Goal: Transaction & Acquisition: Book appointment/travel/reservation

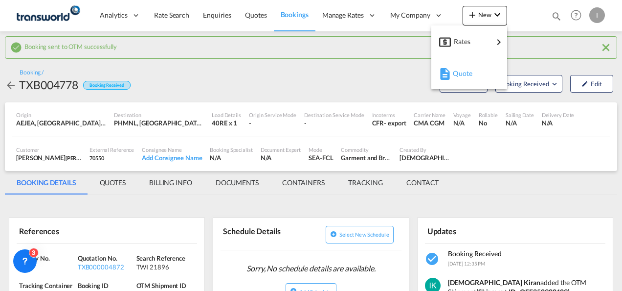
scroll to position [147, 0]
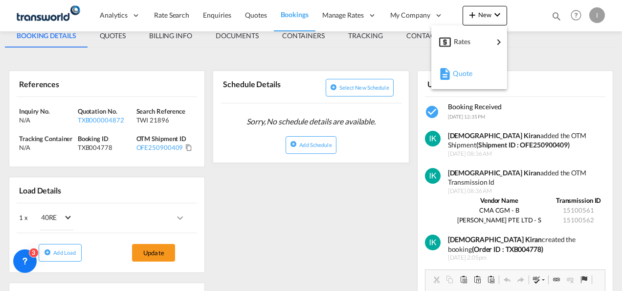
click at [469, 77] on div "Quote" at bounding box center [471, 73] width 36 height 24
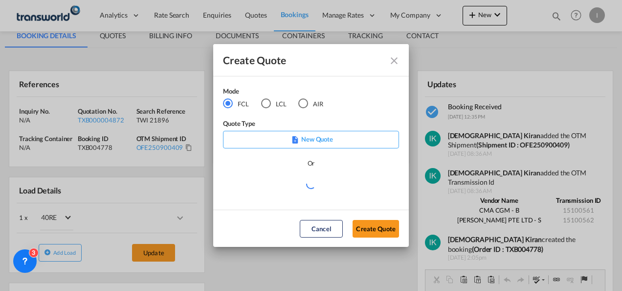
click at [280, 108] on md-radio-button "LCL" at bounding box center [273, 103] width 25 height 11
click at [363, 228] on button "Create Quote" at bounding box center [376, 229] width 46 height 18
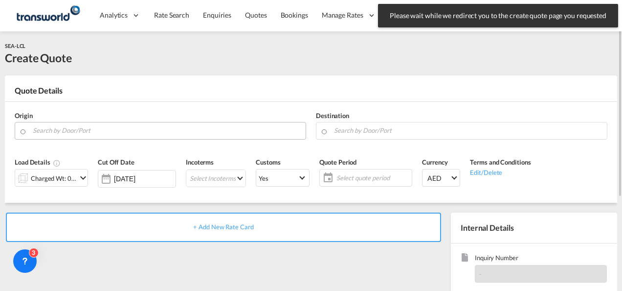
click at [80, 133] on input "Search by Door/Port" at bounding box center [167, 130] width 268 height 17
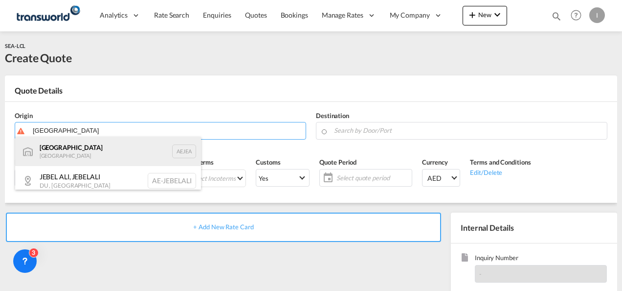
click at [70, 152] on div "[GEOGRAPHIC_DATA] AEJEA" at bounding box center [108, 150] width 186 height 29
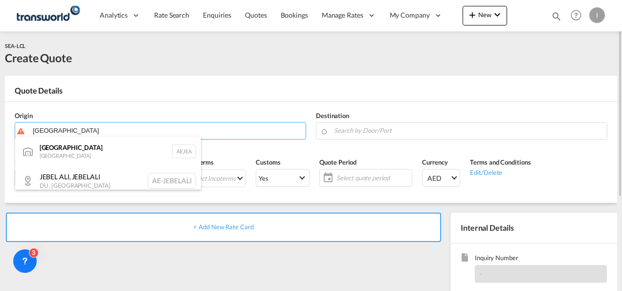
type input "[GEOGRAPHIC_DATA], [GEOGRAPHIC_DATA]"
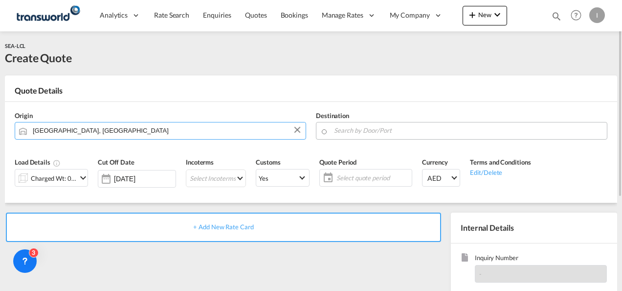
click at [376, 134] on input "Search by Door/Port" at bounding box center [468, 130] width 268 height 17
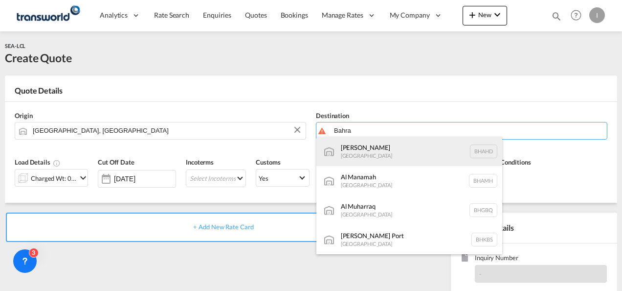
click at [367, 155] on div "Al Hidd [GEOGRAPHIC_DATA] [GEOGRAPHIC_DATA]" at bounding box center [409, 150] width 186 height 29
type input "[PERSON_NAME], BHAHD"
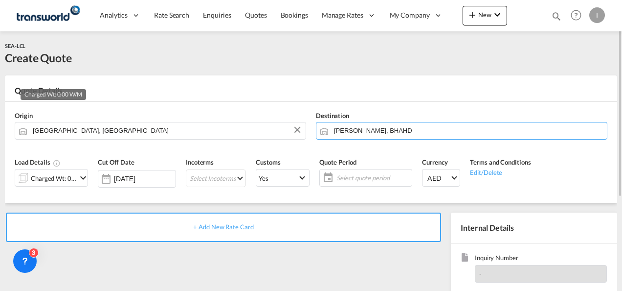
click at [63, 179] on div "Charged Wt: 0.00 W/M" at bounding box center [54, 178] width 46 height 14
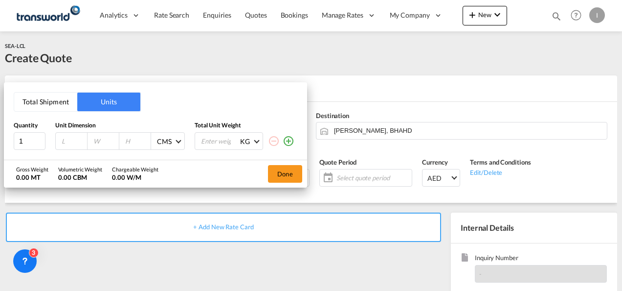
click at [58, 107] on button "Total Shipment" at bounding box center [45, 101] width 63 height 19
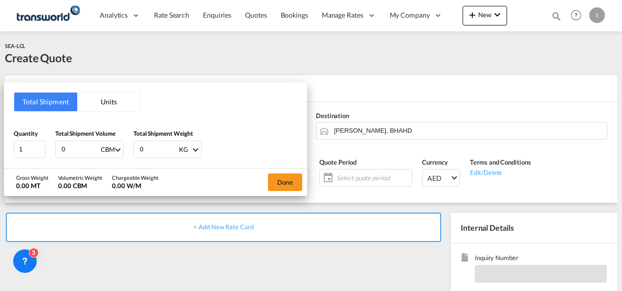
drag, startPoint x: 69, startPoint y: 147, endPoint x: 47, endPoint y: 148, distance: 22.0
click at [48, 149] on div "Quantity 1 Total Shipment Volume 0 CBM CBM CFT Total Shipment Weight 0 KG KG LB" at bounding box center [156, 143] width 284 height 29
type input "7"
drag, startPoint x: 148, startPoint y: 149, endPoint x: 131, endPoint y: 149, distance: 17.1
click at [131, 149] on div "Quantity 1 Total Shipment Volume 7 CBM CBM CFT Total Shipment Weight 0 KG KG LB" at bounding box center [156, 143] width 284 height 29
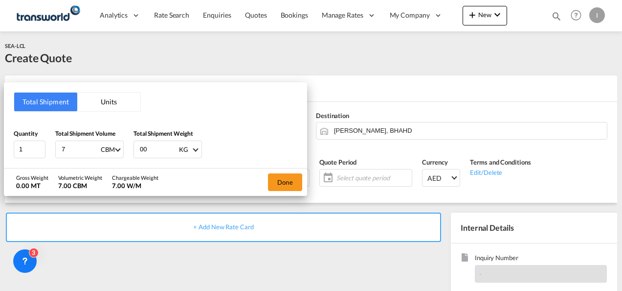
click at [144, 149] on input "00" at bounding box center [158, 149] width 39 height 17
click at [140, 150] on input "00" at bounding box center [158, 149] width 39 height 17
type input "900"
click at [279, 186] on button "Done" at bounding box center [285, 182] width 34 height 18
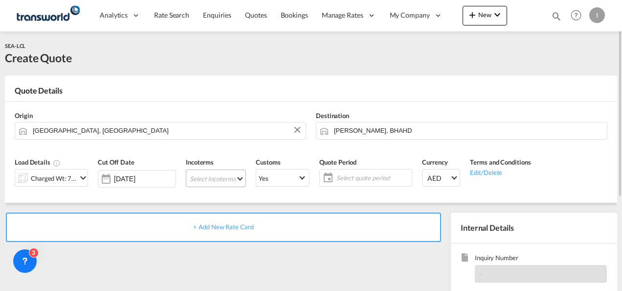
click at [215, 179] on md-select "Select Incoterms FCA - import Free Carrier DAP - export Delivered at Place DDP …" at bounding box center [216, 178] width 60 height 18
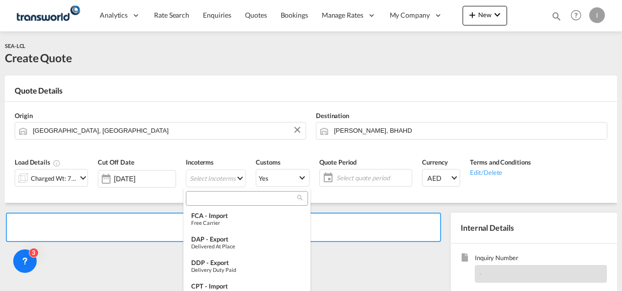
click at [209, 198] on input "search" at bounding box center [243, 198] width 109 height 9
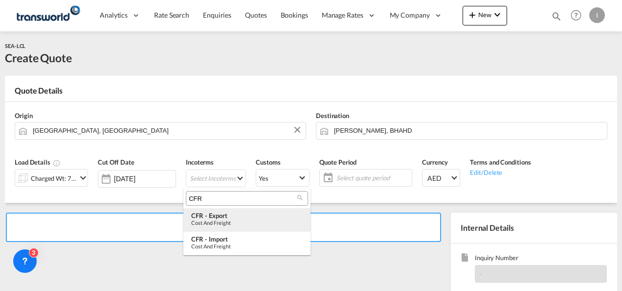
type input "CFR"
click at [216, 225] on md-option "CFR - export Cost and Freight" at bounding box center [246, 219] width 127 height 23
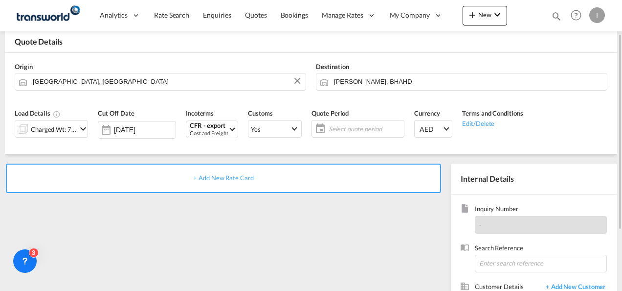
click at [334, 137] on div "Select quote period Select quote period September January February March April …" at bounding box center [358, 129] width 93 height 18
click at [336, 129] on span "Select quote period" at bounding box center [365, 128] width 73 height 9
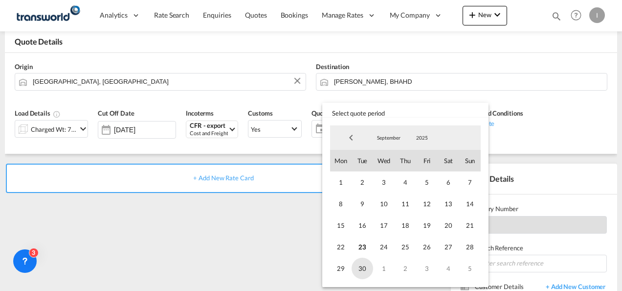
click at [365, 267] on span "30" at bounding box center [363, 268] width 22 height 22
click at [273, 254] on md-backdrop at bounding box center [311, 145] width 622 height 291
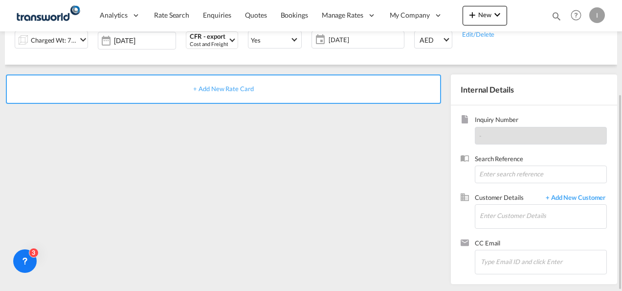
scroll to position [0, 0]
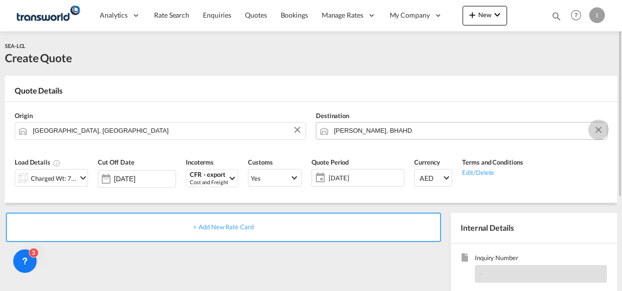
click at [602, 127] on md-icon "Clear Input" at bounding box center [598, 130] width 11 height 11
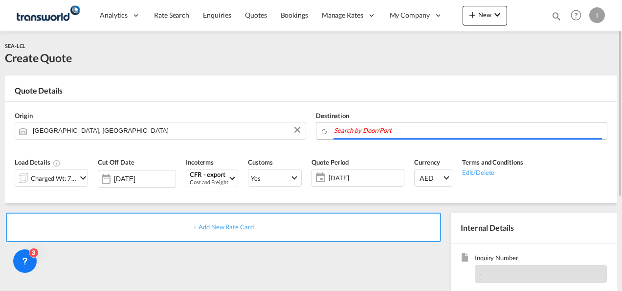
click at [423, 128] on input "Search by Door/Port" at bounding box center [468, 130] width 268 height 17
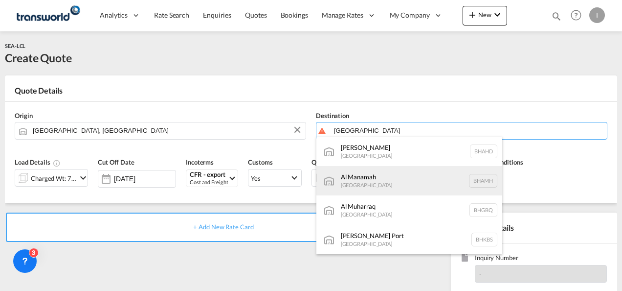
click at [369, 182] on div "Al Manamah [GEOGRAPHIC_DATA] [GEOGRAPHIC_DATA]" at bounding box center [409, 180] width 186 height 29
type input "Al Manamah, BHAMH"
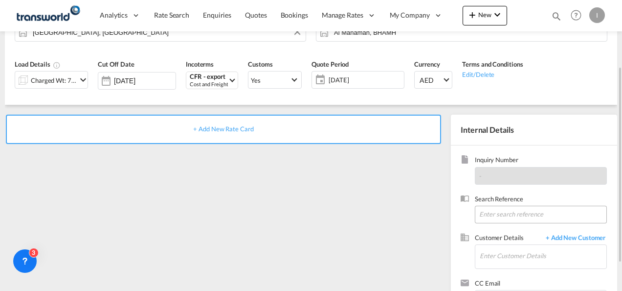
click at [511, 205] on div "Search Reference" at bounding box center [539, 208] width 135 height 29
click at [505, 218] on input at bounding box center [541, 214] width 132 height 18
paste input "From Subject Received Size Categories [DEMOGRAPHIC_DATA] Kiran RE: [DATE] R&B B…"
click at [502, 216] on input "From Subject Received Size Categories [DEMOGRAPHIC_DATA] Kiran RE: [DATE] R&B B…" at bounding box center [541, 214] width 132 height 18
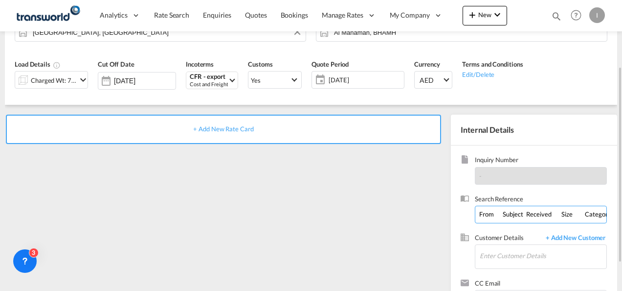
click at [502, 216] on input "From Subject Received Size Categories [DEMOGRAPHIC_DATA] Kiran RE: [DATE] R&B B…" at bounding box center [541, 214] width 132 height 18
paste input "TWI 21906"
type input "TWI 21906"
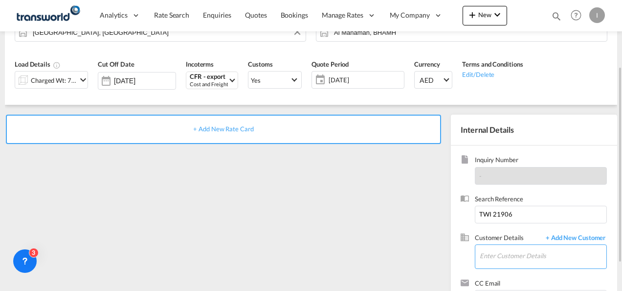
click at [511, 252] on input "Enter Customer Details" at bounding box center [543, 256] width 127 height 22
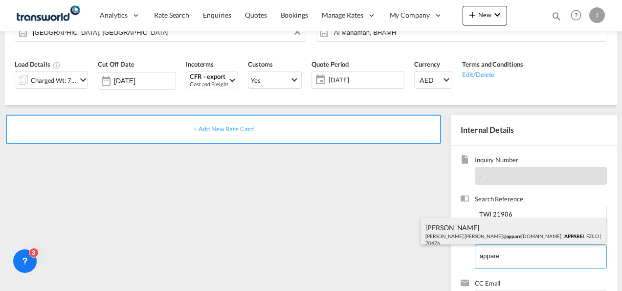
click at [483, 230] on div "[PERSON_NAME] [PERSON_NAME].[PERSON_NAME]@ appare [DOMAIN_NAME] | APPARE L FZCO…" at bounding box center [514, 234] width 186 height 33
type input "APPAREL FZCO, [PERSON_NAME], [PERSON_NAME][EMAIL_ADDRESS][PERSON_NAME][DOMAIN_N…"
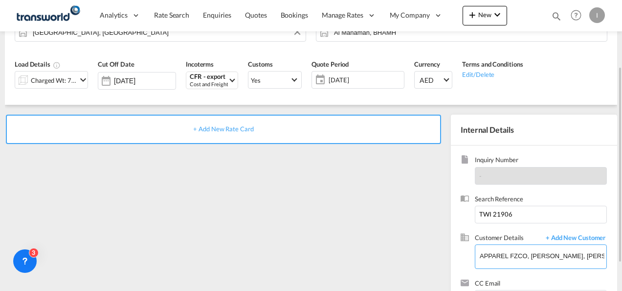
scroll to position [49, 0]
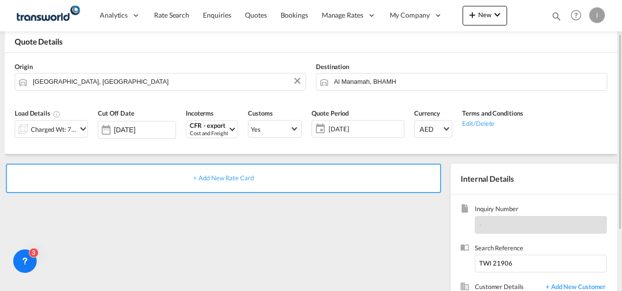
click at [218, 180] on span "+ Add New Rate Card" at bounding box center [223, 178] width 60 height 8
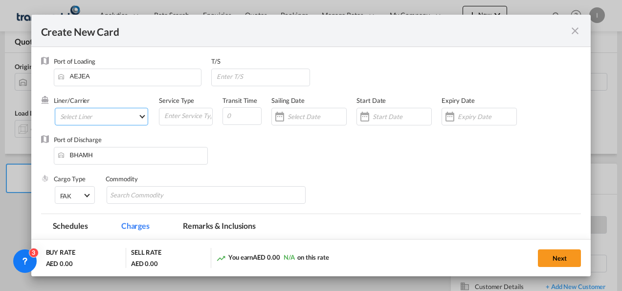
click at [85, 112] on md-select "Select Liner 2HM LOGISTICS D.O.O. / TDWC-CAPODISTRI 2HM LOGISTICS D.O.O. / TDWC…" at bounding box center [102, 117] width 94 height 18
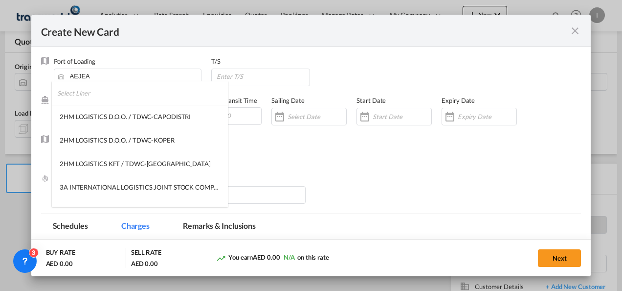
click at [80, 95] on input "search" at bounding box center [142, 92] width 171 height 23
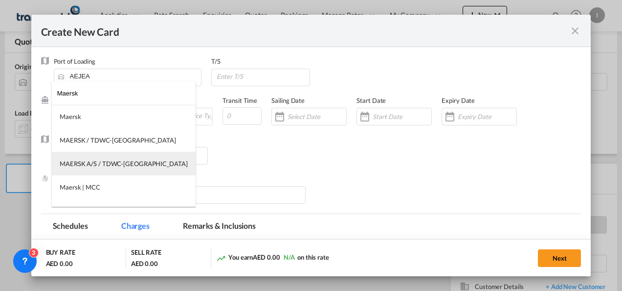
type input "Maersk"
click at [97, 159] on div "MAERSK A/S / TDWC-[GEOGRAPHIC_DATA]" at bounding box center [124, 163] width 128 height 9
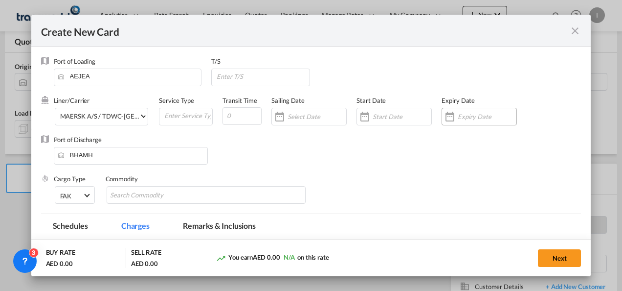
click at [493, 115] on input "Create New Card ..." at bounding box center [487, 116] width 59 height 8
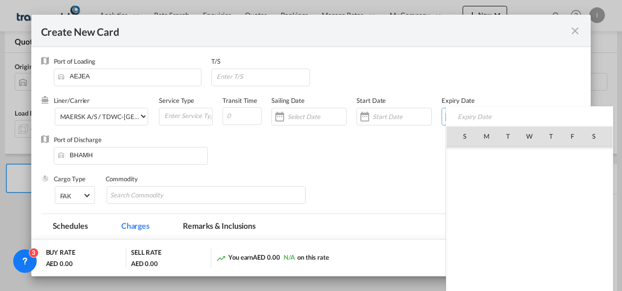
scroll to position [226571, 0]
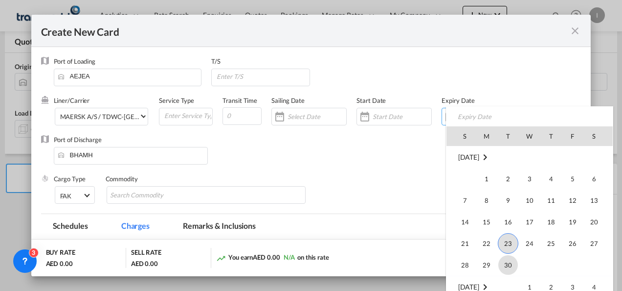
click at [506, 263] on span "30" at bounding box center [508, 265] width 20 height 20
type input "[DATE]"
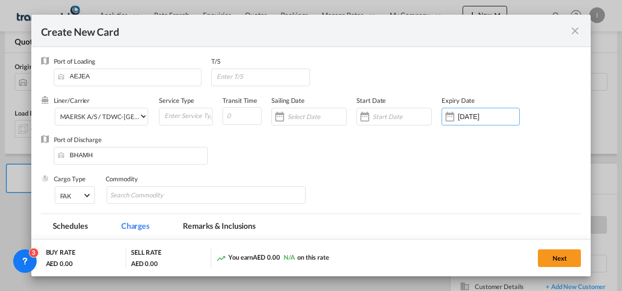
click at [340, 194] on div "Cargo Type FAK FAK GCR GDSM General Cargo Hazardous Cargo Ambient Foodstuff Chi…" at bounding box center [318, 193] width 528 height 39
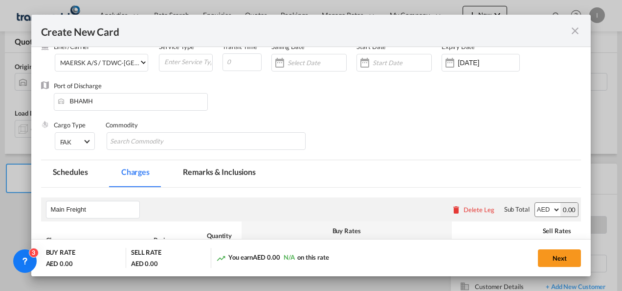
scroll to position [98, 0]
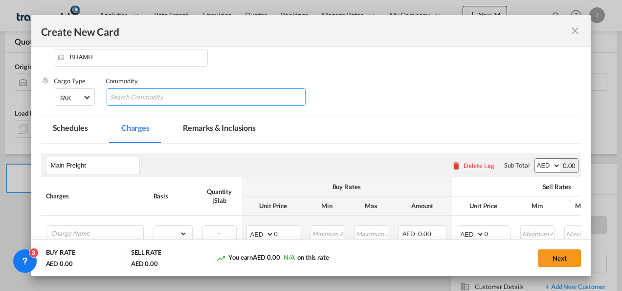
click at [140, 106] on md-chips-wrap "Chips container with autocompletion. Enter the text area, type text to search, …" at bounding box center [207, 97] width 200 height 18
type input "General Cargo"
click at [378, 79] on div "Cargo Type FAK FAK GCR GDSM General Cargo Hazardous Cargo Ambient Foodstuff Chi…" at bounding box center [318, 95] width 528 height 39
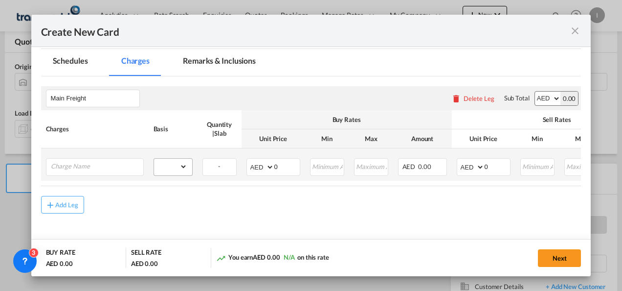
scroll to position [193, 0]
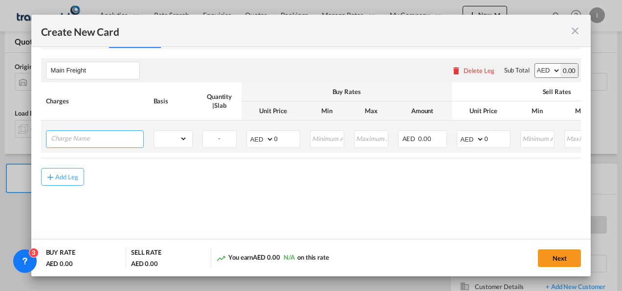
click at [69, 144] on input "Charge Name" at bounding box center [97, 138] width 92 height 15
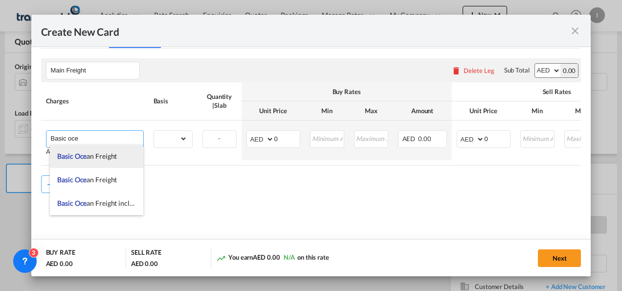
click at [87, 157] on span "Basic Oce an Freight" at bounding box center [87, 156] width 60 height 8
type input "Basic Ocean Freight"
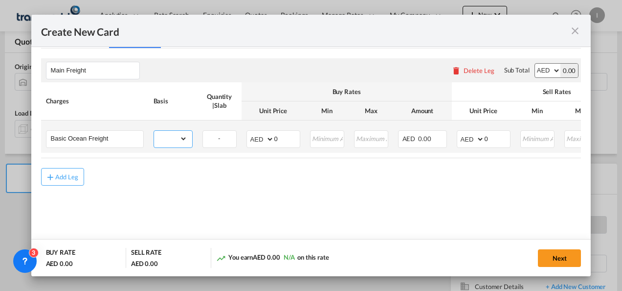
click at [173, 138] on select "gross_weight volumetric_weight per_shipment per_bl per_km per_hawb per_kg flat …" at bounding box center [170, 139] width 33 height 16
select select "per_shipment"
click at [154, 131] on select "gross_weight volumetric_weight per_shipment per_bl per_km per_hawb per_kg flat …" at bounding box center [170, 139] width 33 height 16
drag, startPoint x: 281, startPoint y: 136, endPoint x: 257, endPoint y: 137, distance: 23.5
click at [257, 137] on md-input-container "AED AFN ALL AMD ANG AOA ARS AUD AWG AZN BAM BBD BDT BGN BHD BIF BMD BND [PERSON…" at bounding box center [274, 139] width 54 height 18
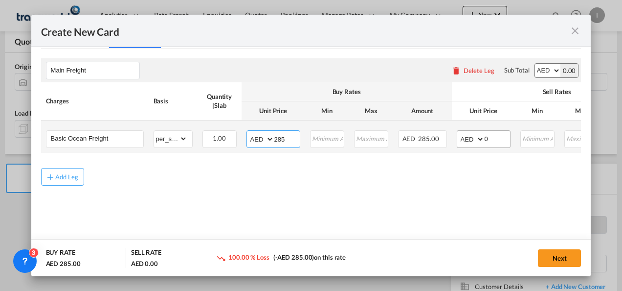
type input "285"
click at [483, 138] on select "AED AFN ALL AMD ANG AOA ARS AUD AWG AZN BAM BBD BDT BGN BHD BIF BMD BND [PERSON…" at bounding box center [471, 139] width 25 height 14
click at [484, 138] on div "Create New Card ..." at bounding box center [484, 139] width 0 height 17
click at [485, 138] on input "0" at bounding box center [497, 138] width 25 height 15
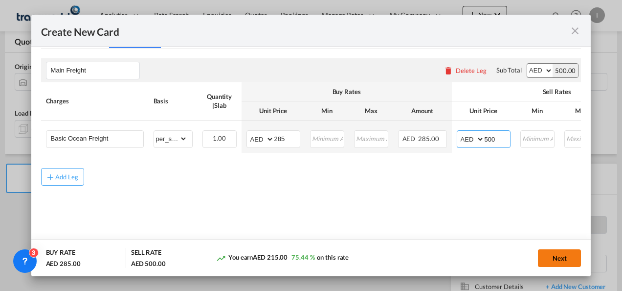
type input "500"
click at [569, 255] on button "Next" at bounding box center [559, 258] width 43 height 18
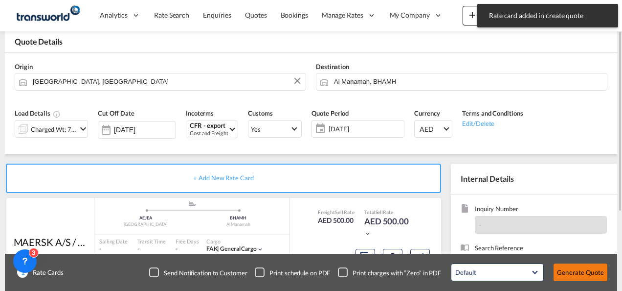
click at [586, 271] on button "Generate Quote" at bounding box center [581, 272] width 54 height 18
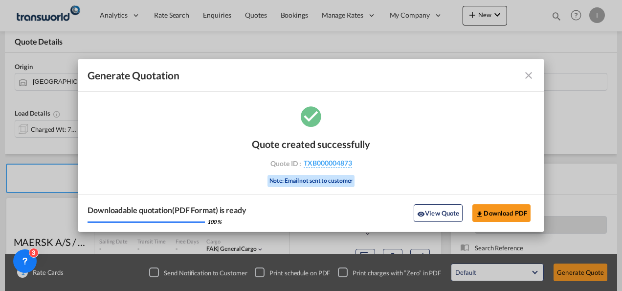
click at [345, 173] on div "Quote created successfully Quote ID : TXB000004873 Note: Email not sent to cust…" at bounding box center [311, 161] width 118 height 66
click at [336, 163] on span "TXB000004873" at bounding box center [328, 162] width 48 height 9
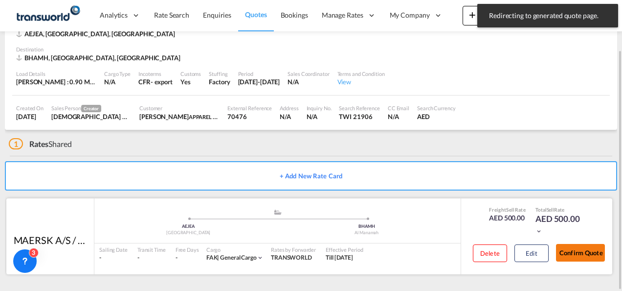
click at [574, 247] on button "Confirm Quote" at bounding box center [580, 253] width 49 height 18
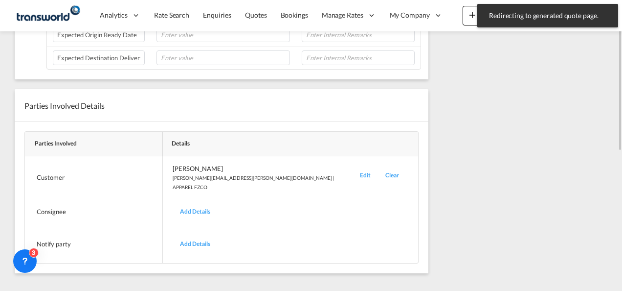
scroll to position [149, 0]
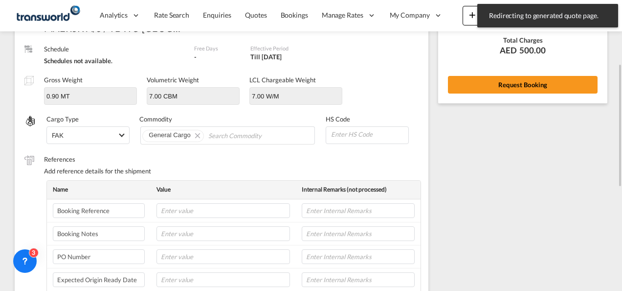
click at [486, 99] on div "Rate Summary Freight AED 500.00 View Exchange Rates Total Charges AED 500.00 Re…" at bounding box center [522, 15] width 169 height 176
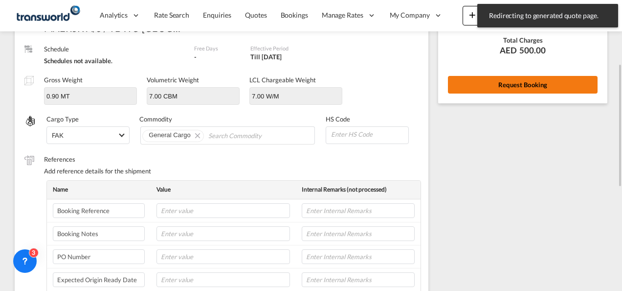
click at [488, 87] on button "Request Booking" at bounding box center [523, 85] width 150 height 18
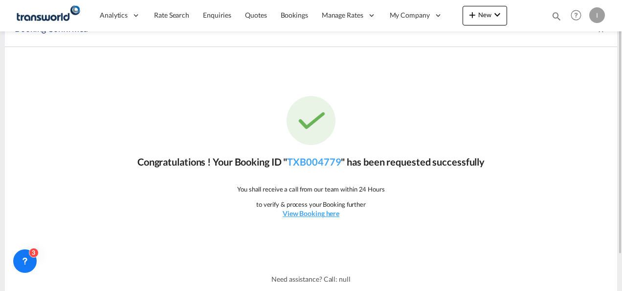
scroll to position [0, 0]
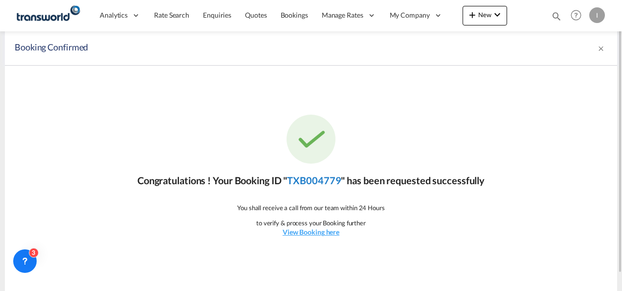
click at [314, 178] on link "TXB004779" at bounding box center [314, 180] width 54 height 12
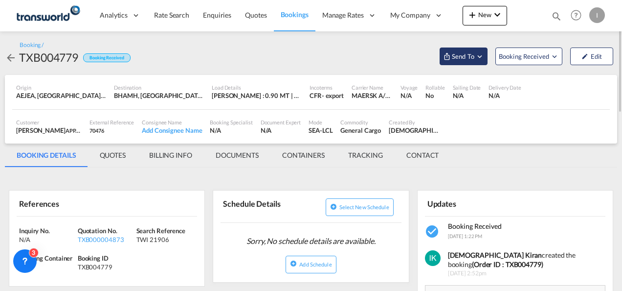
click at [461, 56] on span "Send To" at bounding box center [463, 56] width 24 height 10
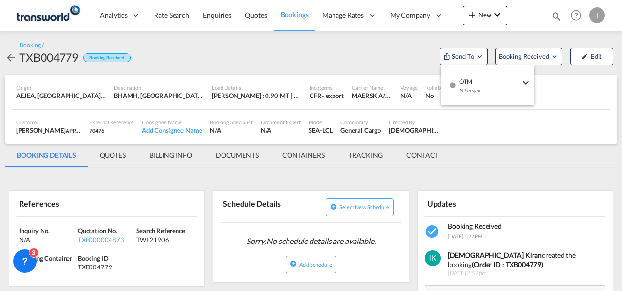
click at [460, 83] on div "Yet to sync" at bounding box center [489, 93] width 61 height 21
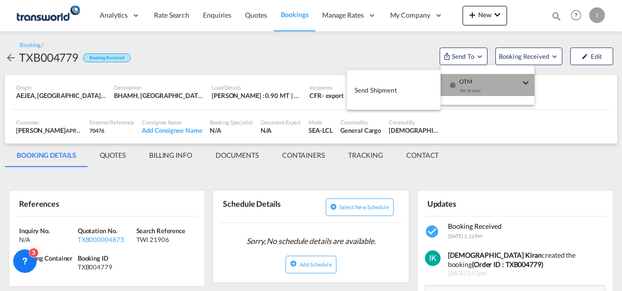
click at [390, 87] on span "Send Shipment" at bounding box center [376, 90] width 43 height 16
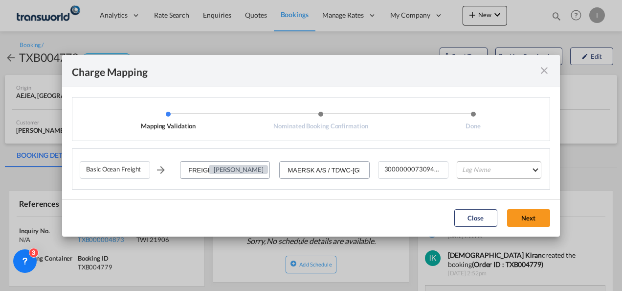
click at [491, 173] on md-select "Leg Name HANDLING ORIGIN VESSEL HANDLING DESTINATION OTHERS TL PICK UP CUSTOMS …" at bounding box center [499, 170] width 85 height 18
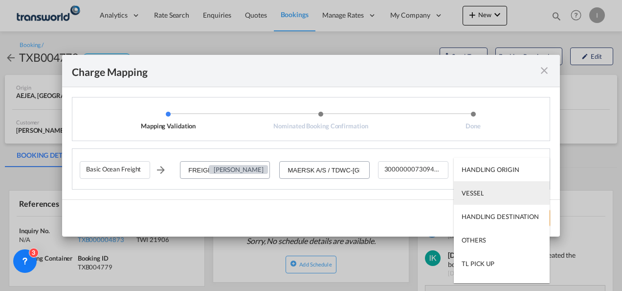
click at [465, 201] on md-option "VESSEL" at bounding box center [502, 192] width 96 height 23
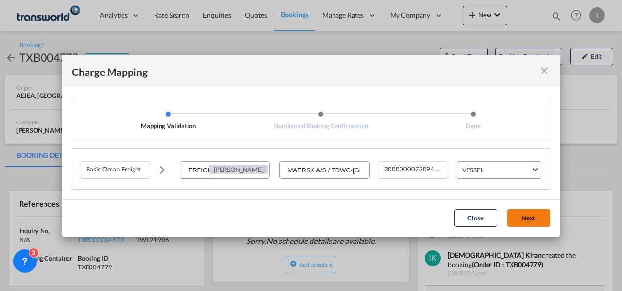
click at [531, 222] on button "Next" at bounding box center [528, 218] width 43 height 18
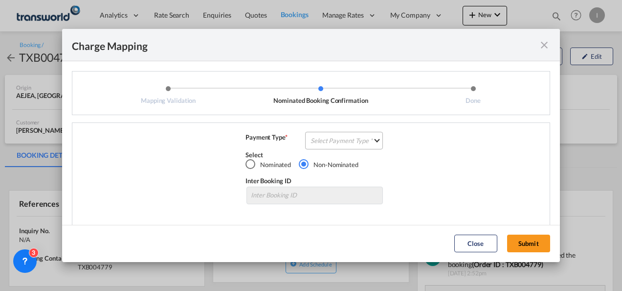
click at [330, 149] on md-select "Select Payment Type COLLECT PREPAID" at bounding box center [344, 141] width 78 height 18
click at [331, 148] on md-option "COLLECT" at bounding box center [343, 140] width 87 height 23
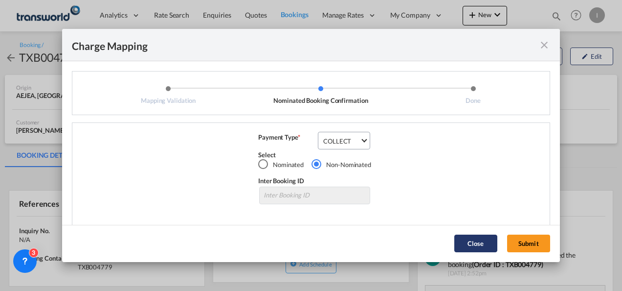
click at [514, 241] on button "Submit" at bounding box center [528, 243] width 43 height 18
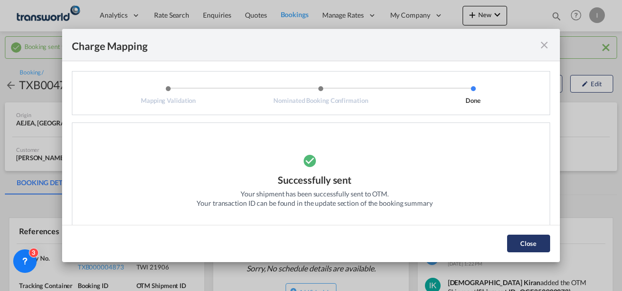
click at [539, 244] on button "Close" at bounding box center [528, 243] width 43 height 18
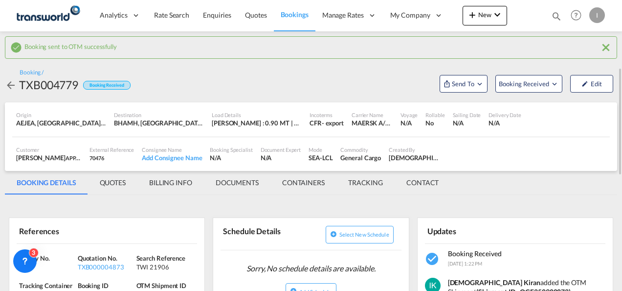
scroll to position [49, 0]
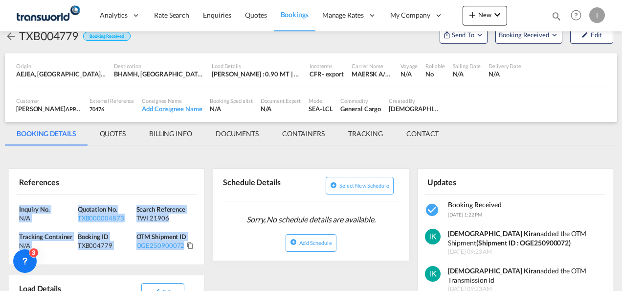
drag, startPoint x: 194, startPoint y: 249, endPoint x: -2, endPoint y: 206, distance: 200.2
click at [0, 206] on html "Analytics Reports Dashboard Rate Search Enquiries Quotes" at bounding box center [311, 145] width 622 height 291
copy div "Inquiry No. N/A Quotation No. TXB000004873 Search Reference TWI 21906 Tracking …"
click at [498, 14] on md-icon "icon-chevron-down" at bounding box center [498, 15] width 12 height 12
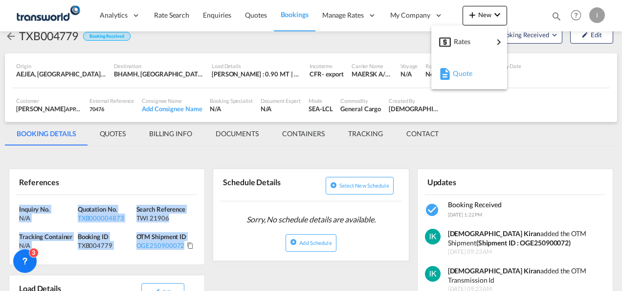
click at [464, 75] on span "Quote" at bounding box center [458, 74] width 11 height 20
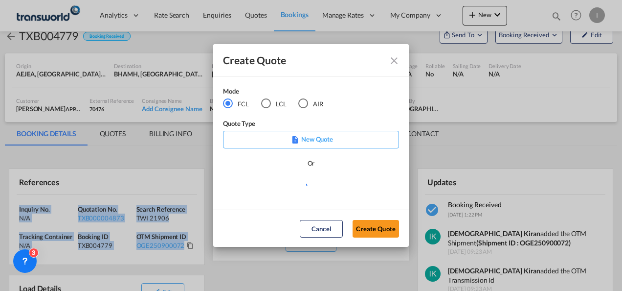
click at [300, 101] on div "AIR" at bounding box center [303, 103] width 10 height 10
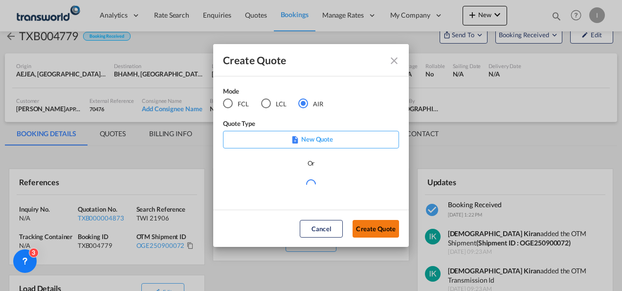
click at [364, 229] on button "Create Quote" at bounding box center [376, 229] width 46 height 18
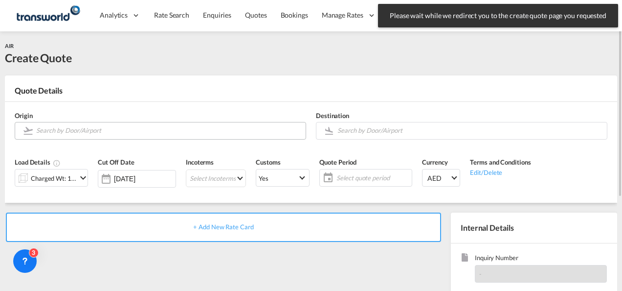
click at [47, 129] on input "Search by Door/Airport" at bounding box center [168, 130] width 265 height 17
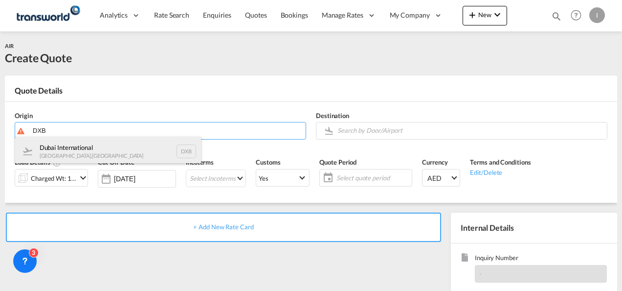
click at [64, 153] on div "Dubai International [GEOGRAPHIC_DATA] , [GEOGRAPHIC_DATA] DXB" at bounding box center [108, 150] width 186 height 29
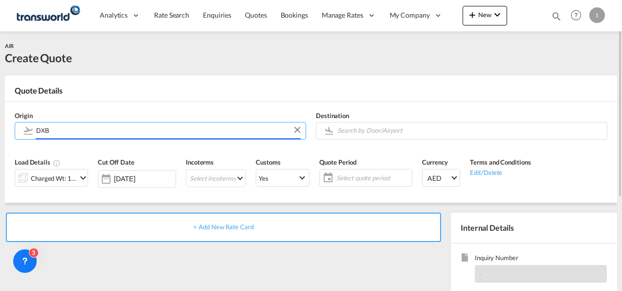
type input "Dubai International, [GEOGRAPHIC_DATA], DXB"
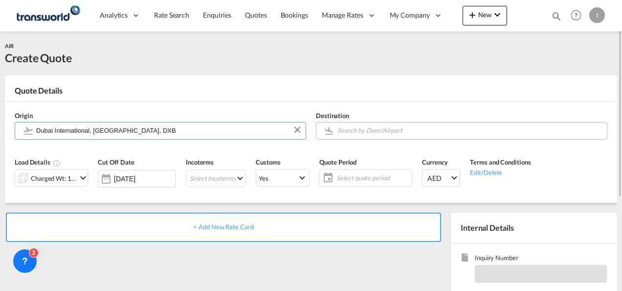
click at [376, 128] on input "Search by Door/Airport" at bounding box center [469, 130] width 265 height 17
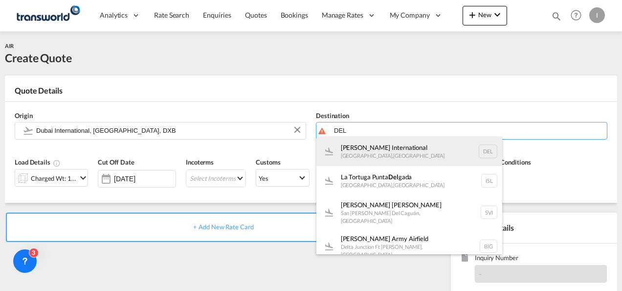
click at [373, 150] on div "[PERSON_NAME] International [GEOGRAPHIC_DATA] , [GEOGRAPHIC_DATA] DEL" at bounding box center [409, 150] width 186 height 29
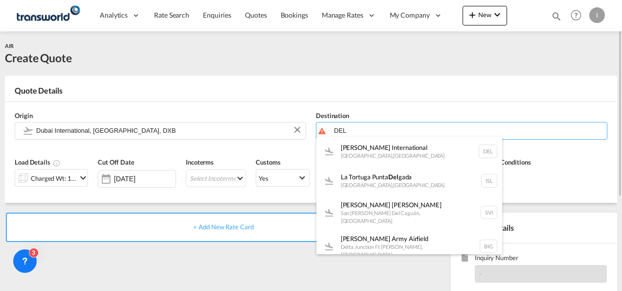
type input "[PERSON_NAME] International, [GEOGRAPHIC_DATA], [GEOGRAPHIC_DATA]"
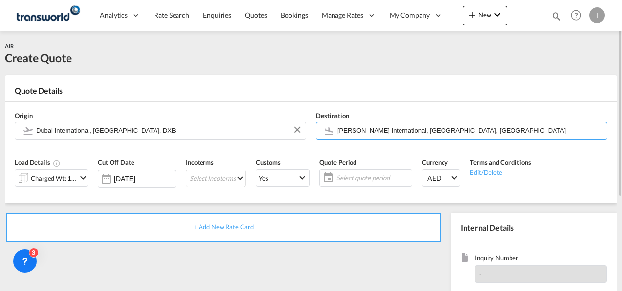
click at [81, 177] on md-icon "icon-chevron-down" at bounding box center [83, 178] width 12 height 12
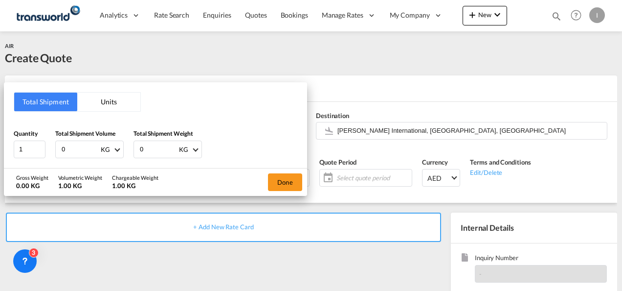
drag, startPoint x: 68, startPoint y: 149, endPoint x: 58, endPoint y: 149, distance: 10.8
click at [58, 149] on div "0 KG CBM CFT KG LB" at bounding box center [89, 149] width 68 height 18
type input "100"
click at [277, 184] on button "Done" at bounding box center [285, 182] width 34 height 18
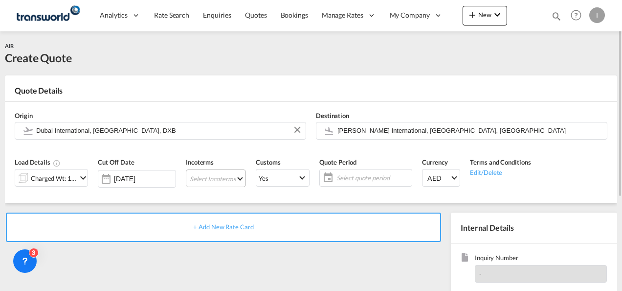
click at [220, 181] on md-select "Select Incoterms FCA - import Free Carrier DAP - export Delivered at Place DDP …" at bounding box center [216, 178] width 60 height 18
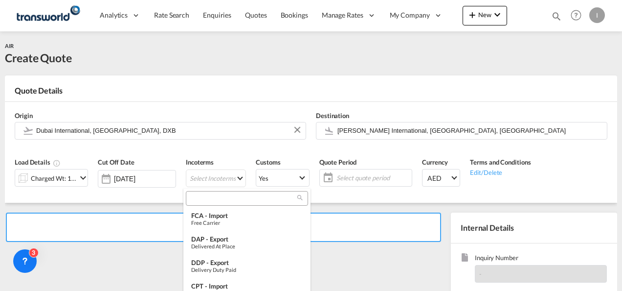
click at [211, 200] on input "search" at bounding box center [243, 198] width 109 height 9
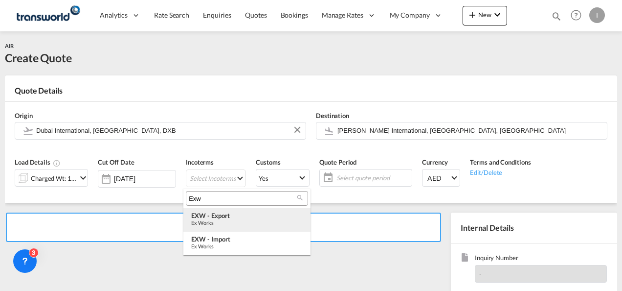
type input "Exw"
click at [222, 214] on div "EXW - export" at bounding box center [247, 215] width 112 height 8
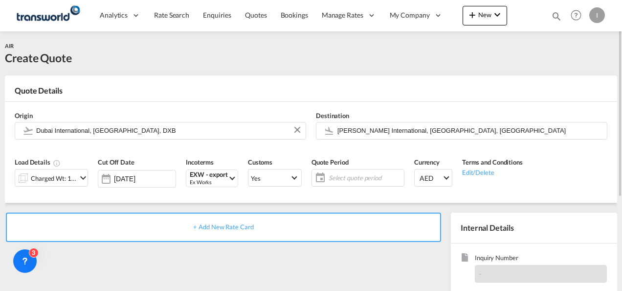
click at [348, 176] on span "Select quote period" at bounding box center [365, 177] width 73 height 9
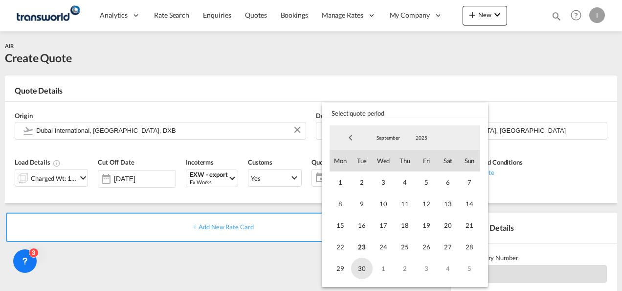
click at [365, 269] on span "30" at bounding box center [362, 268] width 22 height 22
click at [270, 247] on md-backdrop at bounding box center [311, 145] width 622 height 291
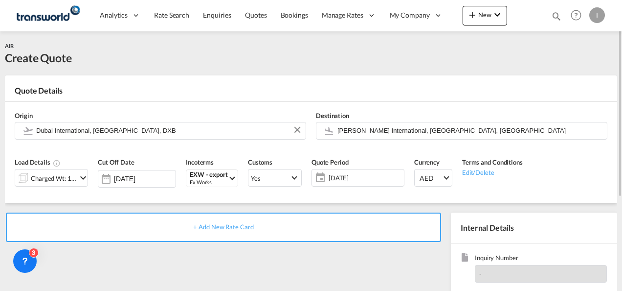
scroll to position [138, 0]
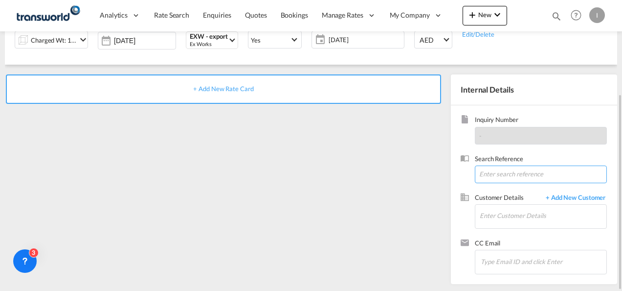
click at [490, 171] on input at bounding box center [541, 174] width 132 height 18
paste input "TAL-25/INTL/573- Shipping of one artwork from [GEOGRAPHIC_DATA] to [GEOGRAPHIC_…"
click at [486, 177] on input "TAL-25/INTL/573- Shipping of one artwork from [GEOGRAPHIC_DATA] to [GEOGRAPHIC_…" at bounding box center [541, 174] width 132 height 18
paste input "WI 21704"
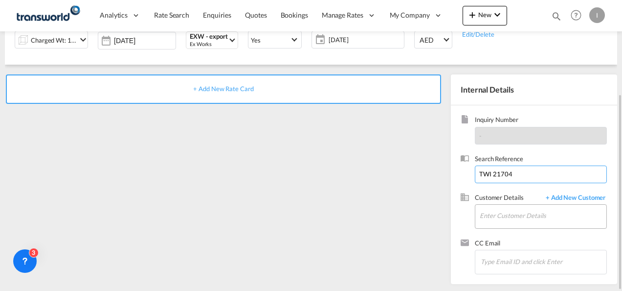
type input "TWI 21704"
click at [489, 214] on input "Enter Customer Details" at bounding box center [543, 215] width 127 height 22
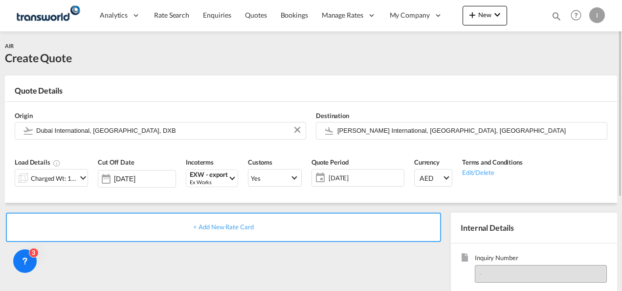
scroll to position [98, 0]
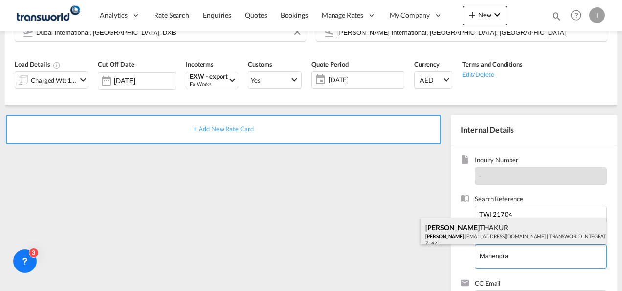
click at [467, 242] on div "[PERSON_NAME] [PERSON_NAME] .[EMAIL_ADDRESS][DOMAIN_NAME] | TRANSWORLD INTEGRAT…" at bounding box center [514, 234] width 186 height 33
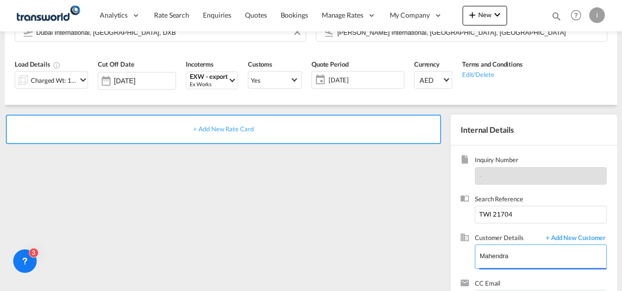
type input "TRANSWORLD INTEGRATED LOGISTEK PRIVATE LIMITED, [PERSON_NAME], [PERSON_NAME][EM…"
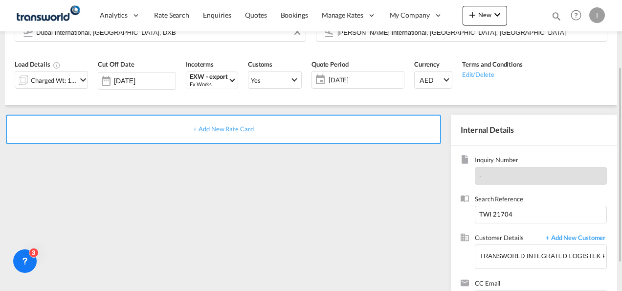
click at [239, 129] on span "+ Add New Rate Card" at bounding box center [223, 129] width 60 height 8
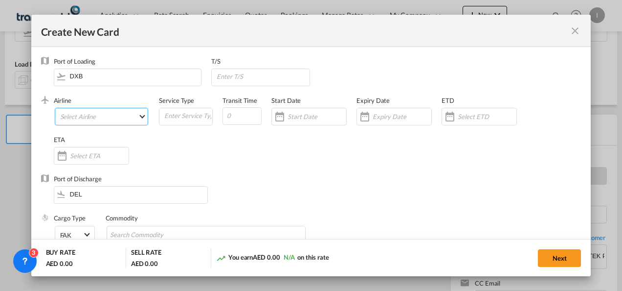
click at [108, 121] on md-select "Select Airline AIR EXPRESS S.A. (1166- / -) CMA CGM Air Cargo (1140-2C / -) DDW…" at bounding box center [102, 117] width 94 height 18
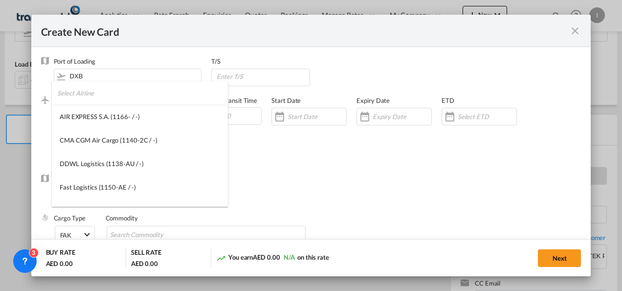
click at [54, 94] on md-select-header at bounding box center [140, 92] width 176 height 23
click at [81, 96] on input "search" at bounding box center [142, 92] width 171 height 23
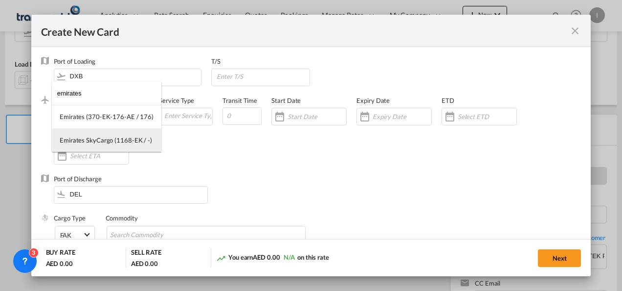
type input "emirates"
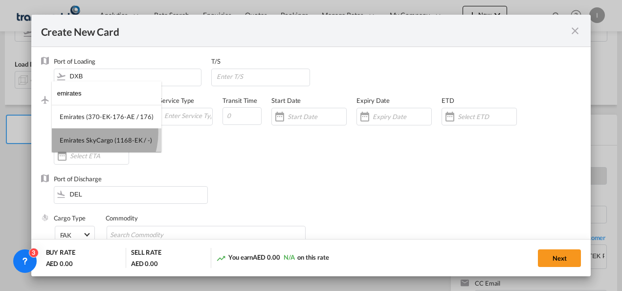
click at [85, 133] on md-option "Emirates SkyCargo (1168-EK / -)" at bounding box center [107, 139] width 110 height 23
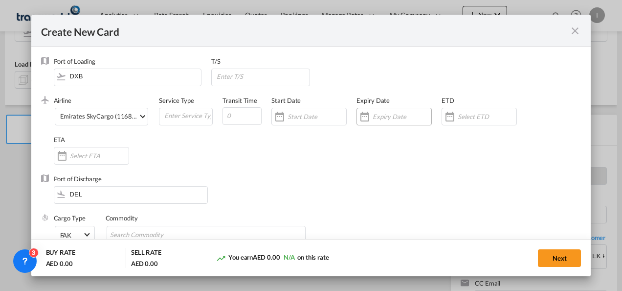
click at [405, 119] on input "Create New Card ..." at bounding box center [402, 116] width 59 height 8
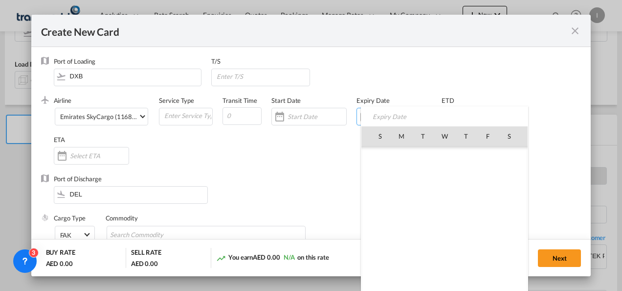
scroll to position [226571, 0]
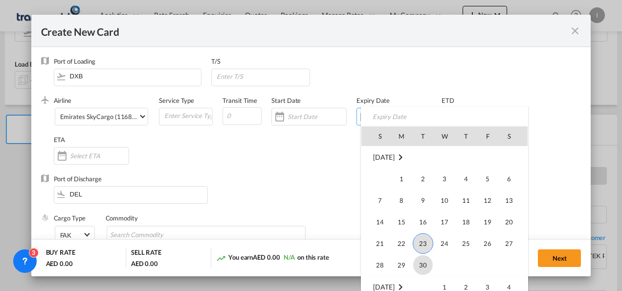
click at [423, 265] on span "30" at bounding box center [423, 265] width 20 height 20
type input "[DATE]"
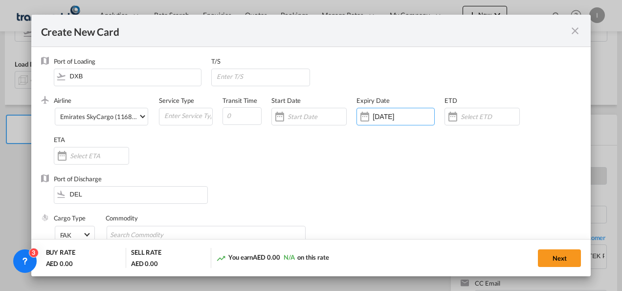
click at [296, 166] on div "Airline Emirates SkyCargo (1168-EK / -) (- / -) Service Type Transit Time Start…" at bounding box center [318, 135] width 528 height 78
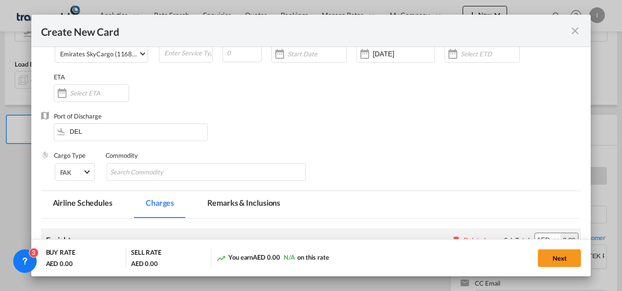
scroll to position [98, 0]
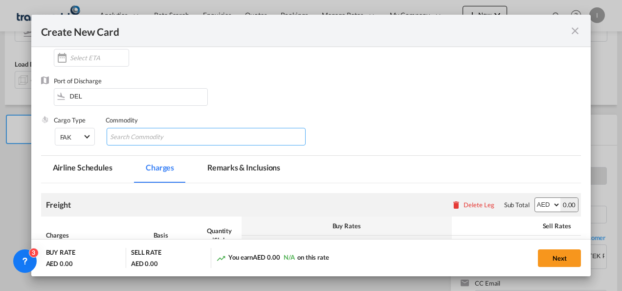
click at [143, 140] on input "Search Commodity" at bounding box center [155, 137] width 90 height 16
type input "General Cargo"
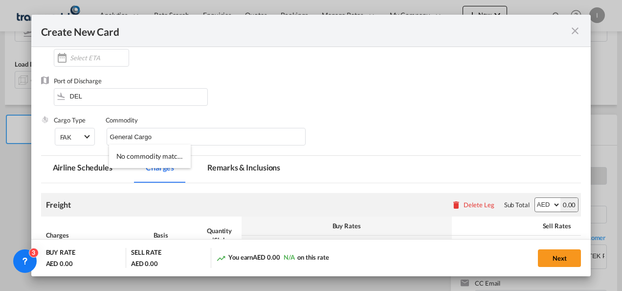
click at [282, 99] on div "Port of Discharge DEL" at bounding box center [311, 95] width 540 height 39
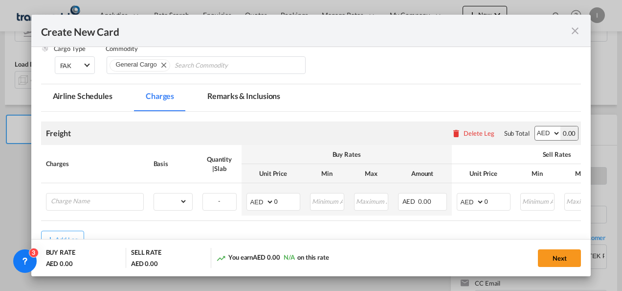
scroll to position [232, 0]
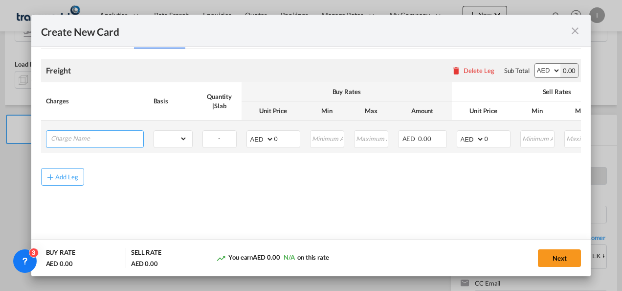
click at [76, 137] on input "Charge Name" at bounding box center [97, 138] width 92 height 15
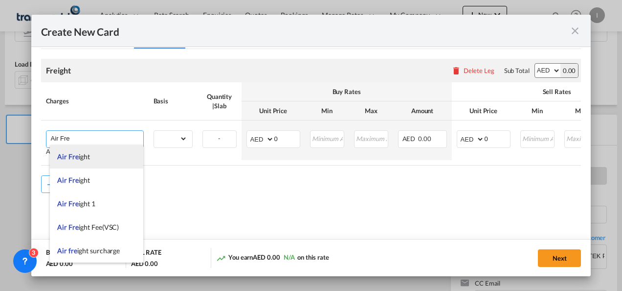
click at [76, 158] on span "Air Fre" at bounding box center [67, 156] width 21 height 8
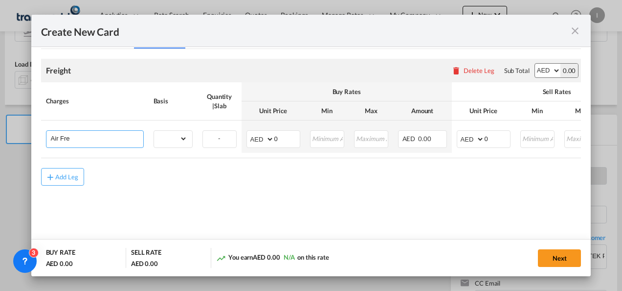
type input "Air Freight"
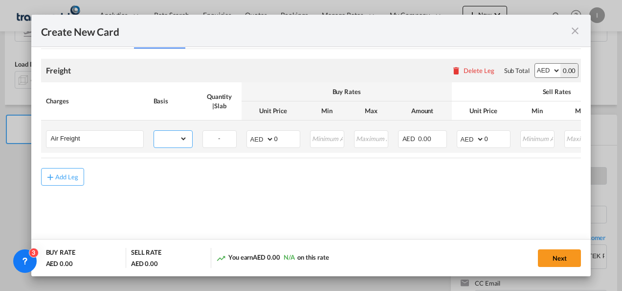
click at [174, 140] on select "gross_weight volumetric_weight per_shipment per_bl per_km % on air freight per_…" at bounding box center [170, 139] width 33 height 16
select select "per_shipment"
click at [154, 131] on select "gross_weight volumetric_weight per_shipment per_bl per_km % on air freight per_…" at bounding box center [170, 139] width 33 height 16
click at [258, 138] on select "AED AFN ALL AMD ANG AOA ARS AUD AWG AZN BAM BBD BDT BGN BHD BIF BMD BND [PERSON…" at bounding box center [260, 139] width 25 height 14
click at [248, 132] on select "AED AFN ALL AMD ANG AOA ARS AUD AWG AZN BAM BBD BDT BGN BHD BIF BMD BND [PERSON…" at bounding box center [260, 139] width 25 height 14
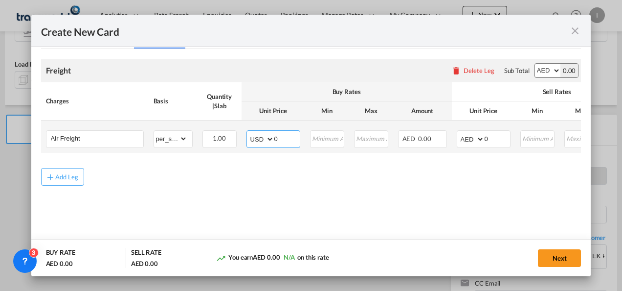
click at [256, 138] on select "AED AFN ALL AMD ANG AOA ARS AUD AWG AZN BAM BBD BDT BGN BHD BIF BMD BND [PERSON…" at bounding box center [260, 139] width 25 height 14
select select "string:AED"
click at [248, 132] on select "AED AFN ALL AMD ANG AOA ARS AUD AWG AZN BAM BBD BDT BGN BHD BIF BMD BND [PERSON…" at bounding box center [260, 139] width 25 height 14
click at [287, 137] on input "0" at bounding box center [286, 138] width 25 height 15
type input "2500"
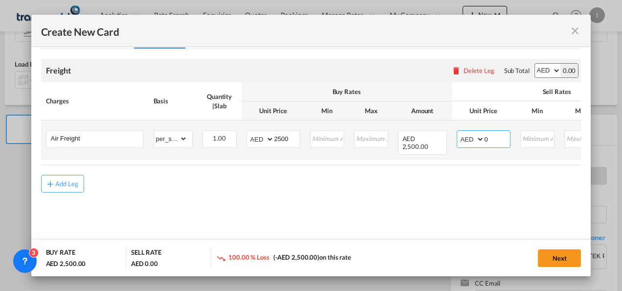
drag, startPoint x: 497, startPoint y: 135, endPoint x: 486, endPoint y: 139, distance: 11.5
click at [487, 139] on input "0" at bounding box center [497, 138] width 25 height 15
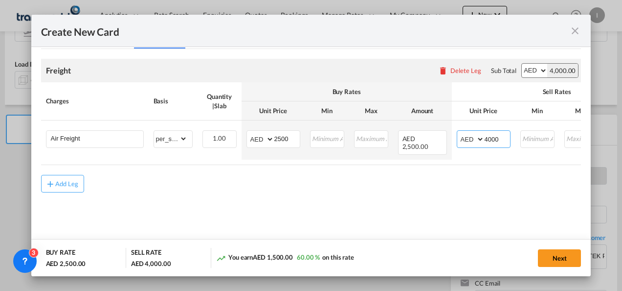
type input "4000"
click at [387, 220] on md-content "Freight Please enter leg name Leg Name Already Exists Delete Leg Sub Total AED …" at bounding box center [311, 139] width 540 height 181
click at [563, 262] on button "Next" at bounding box center [559, 258] width 43 height 18
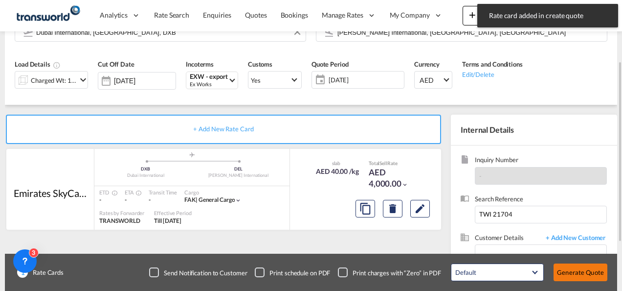
click at [572, 279] on button "Generate Quote" at bounding box center [581, 272] width 54 height 18
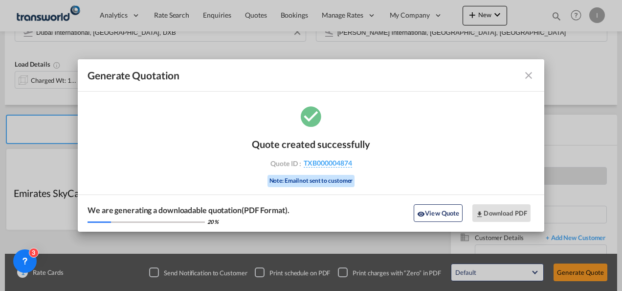
click at [338, 169] on div "Quote created successfully Quote ID : TXB000004874 Note: Email not sent to cust…" at bounding box center [311, 161] width 118 height 66
click at [330, 163] on span "TXB000004874" at bounding box center [328, 162] width 48 height 9
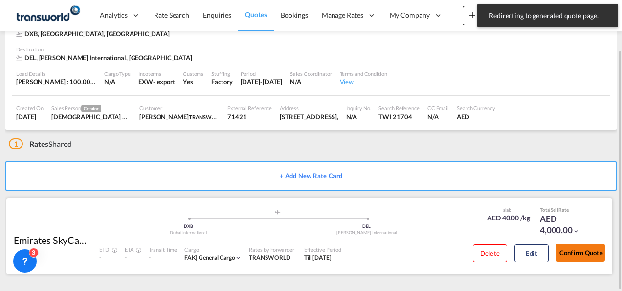
click at [575, 248] on button "Confirm Quote" at bounding box center [580, 253] width 49 height 18
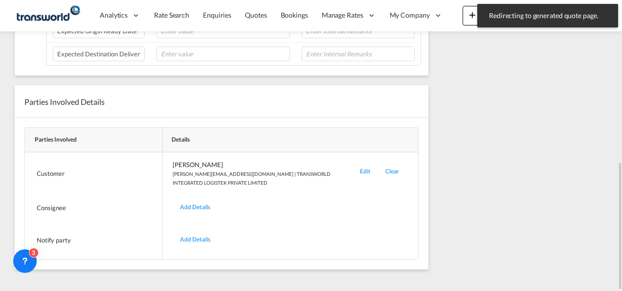
scroll to position [171, 0]
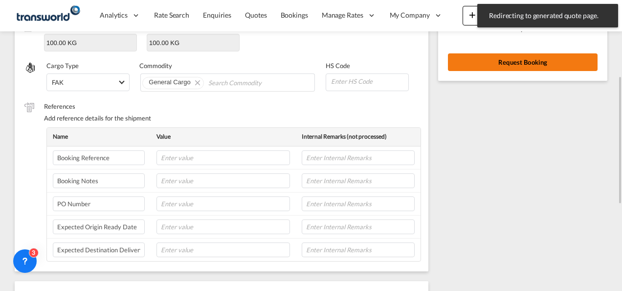
click at [505, 67] on button "Request Booking" at bounding box center [523, 62] width 150 height 18
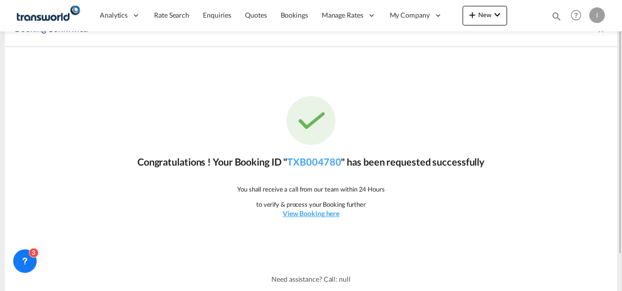
scroll to position [0, 0]
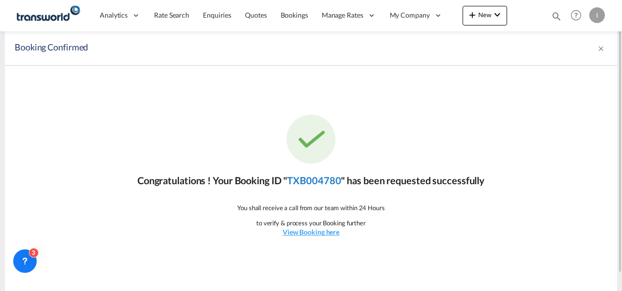
click at [330, 182] on link "TXB004780" at bounding box center [314, 180] width 54 height 12
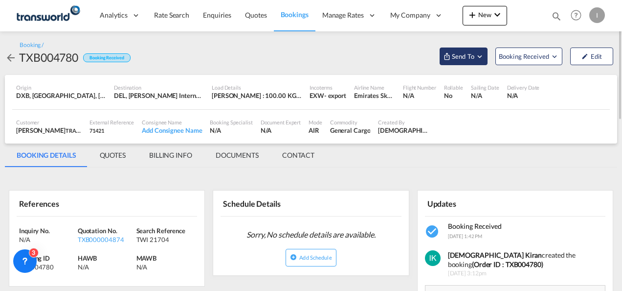
click at [456, 55] on span "Send To" at bounding box center [463, 56] width 24 height 10
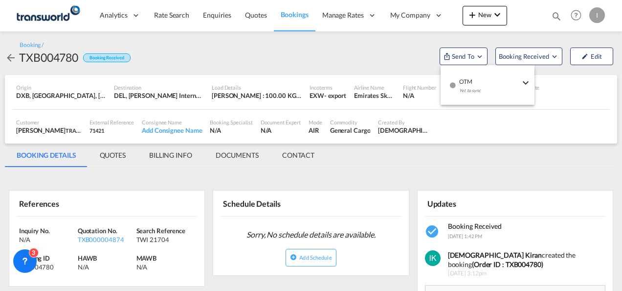
click at [459, 81] on span "OTM" at bounding box center [489, 78] width 61 height 9
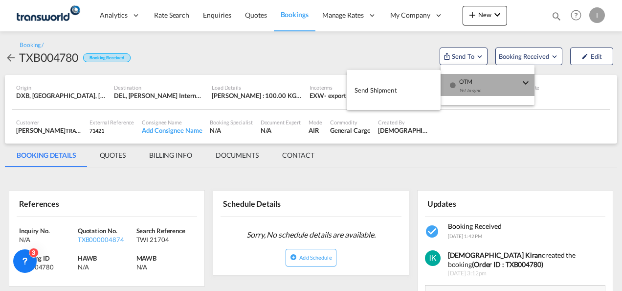
click at [392, 85] on span "Send Shipment" at bounding box center [376, 90] width 43 height 16
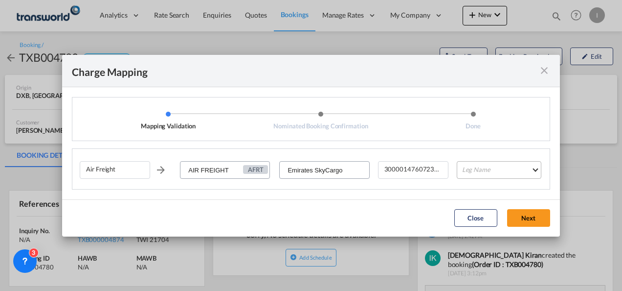
click at [495, 166] on md-select "Leg Name HANDLING ORIGIN HANDLING DESTINATION OTHERS TL PICK UP CUSTOMS ORIGIN …" at bounding box center [499, 170] width 85 height 18
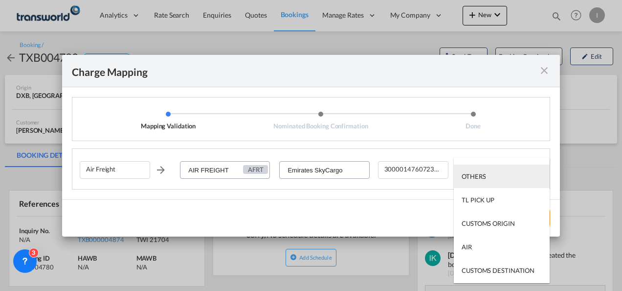
scroll to position [63, 0]
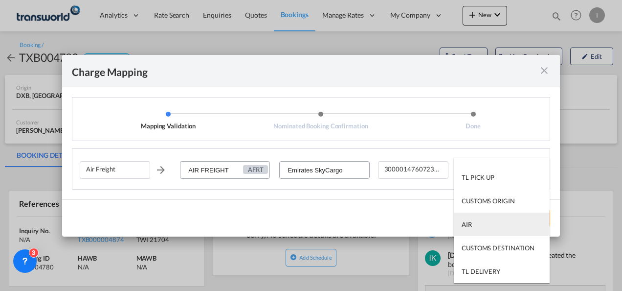
click at [478, 218] on md-option "AIR" at bounding box center [502, 223] width 96 height 23
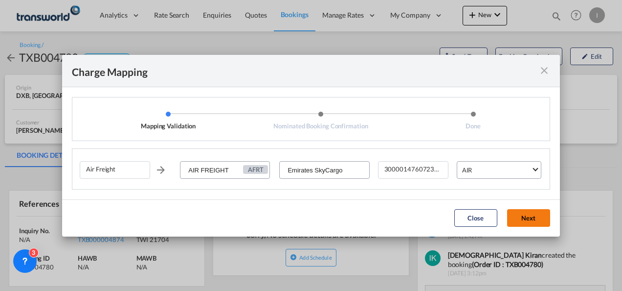
click at [523, 214] on button "Next" at bounding box center [528, 218] width 43 height 18
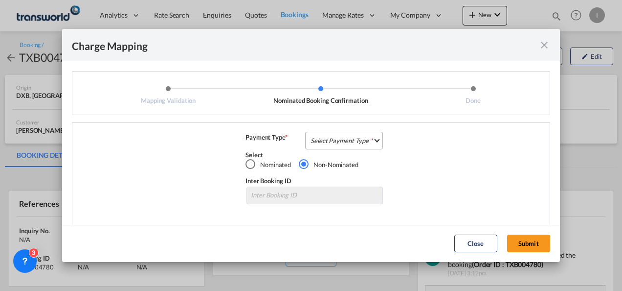
click at [326, 144] on md-select "Select Payment Type COLLECT PREPAID" at bounding box center [344, 141] width 78 height 18
click at [0, 0] on div "COLLECT" at bounding box center [0, 0] width 0 height 0
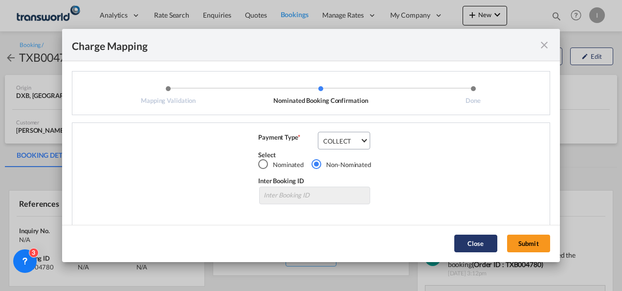
drag, startPoint x: 535, startPoint y: 242, endPoint x: 527, endPoint y: 241, distance: 8.3
click at [535, 242] on button "Submit" at bounding box center [528, 243] width 43 height 18
